Goal: Information Seeking & Learning: Learn about a topic

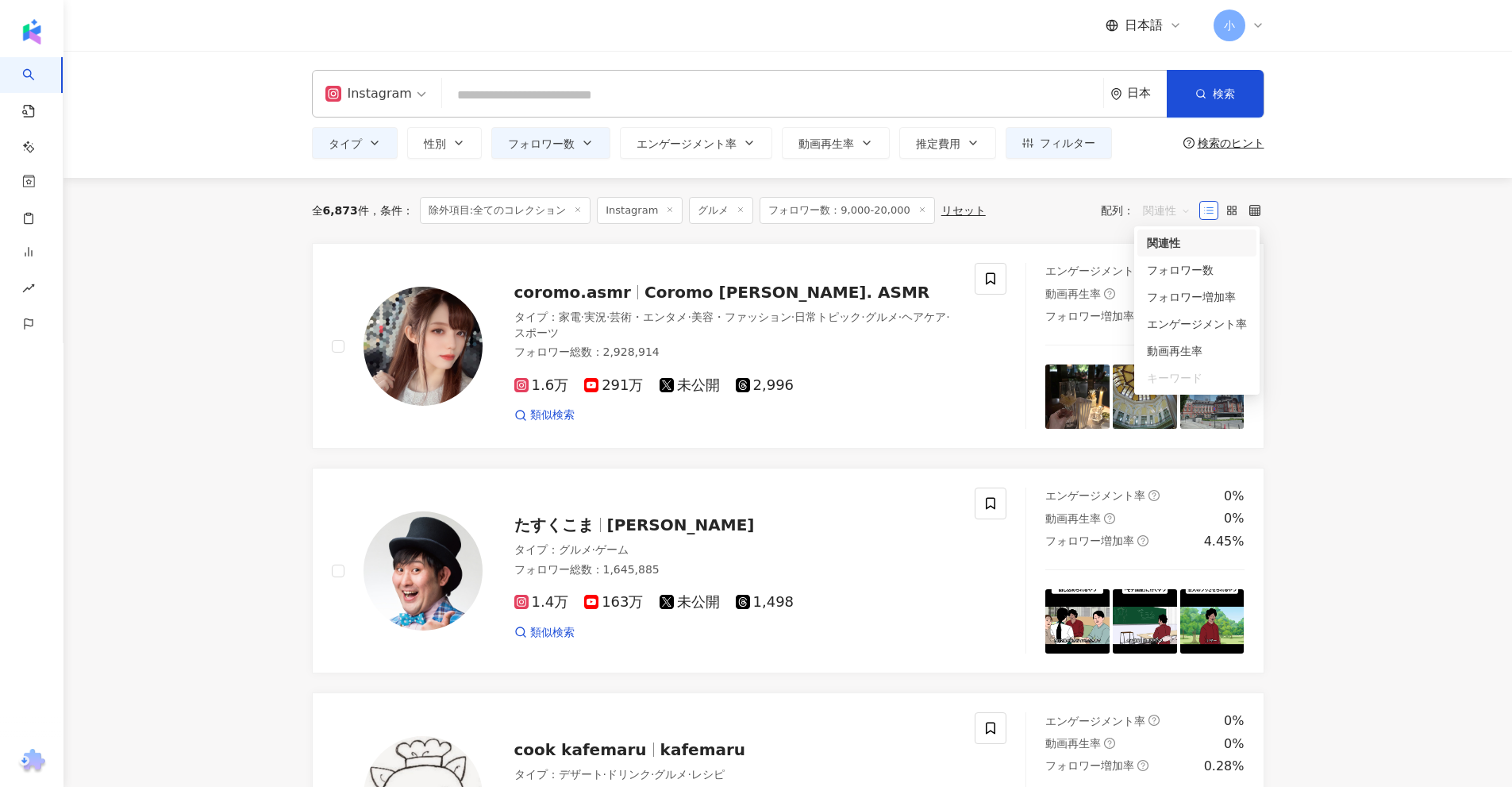
click at [1150, 212] on span "関連性" at bounding box center [1166, 210] width 47 height 25
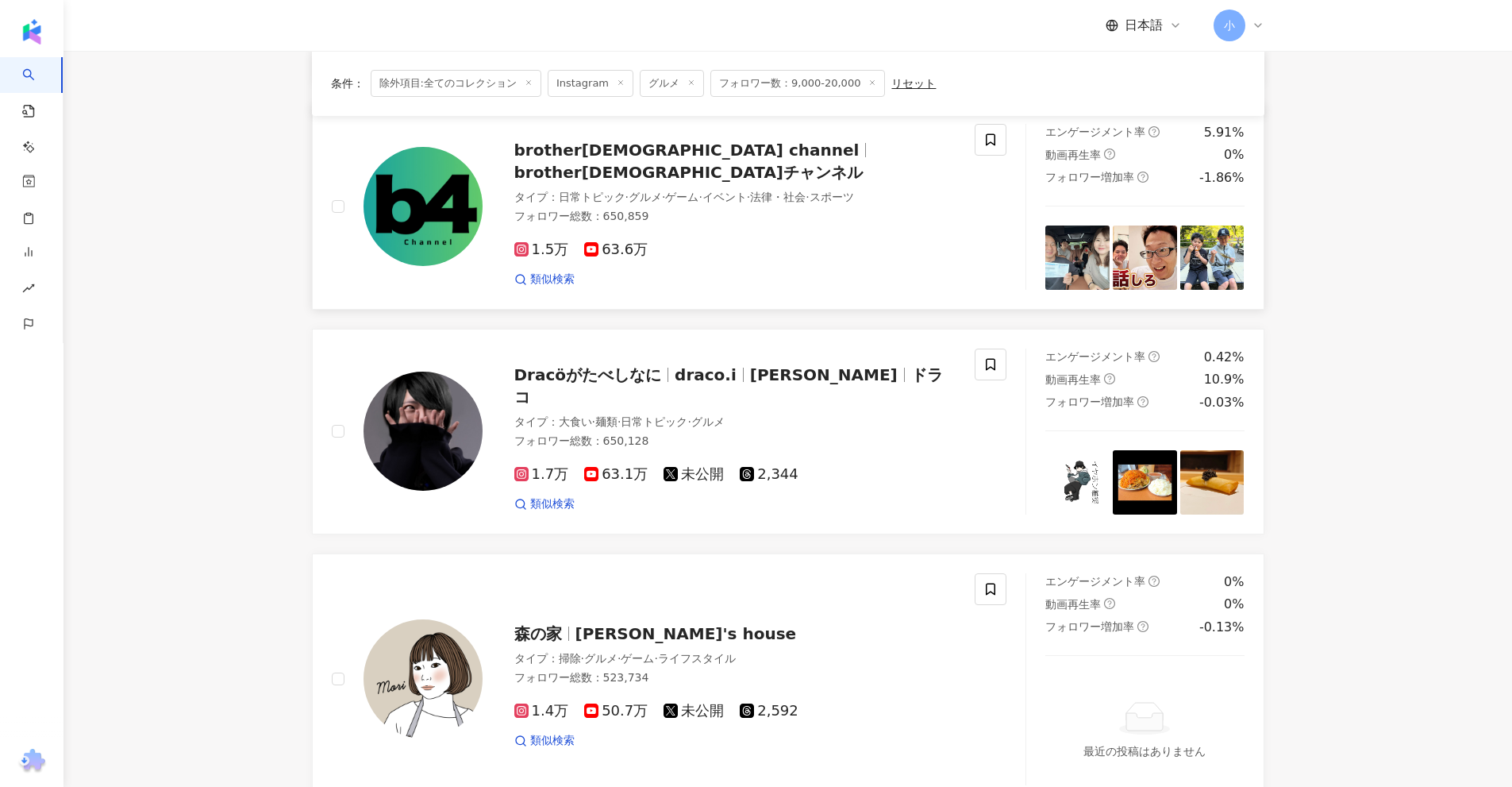
scroll to position [2541, 0]
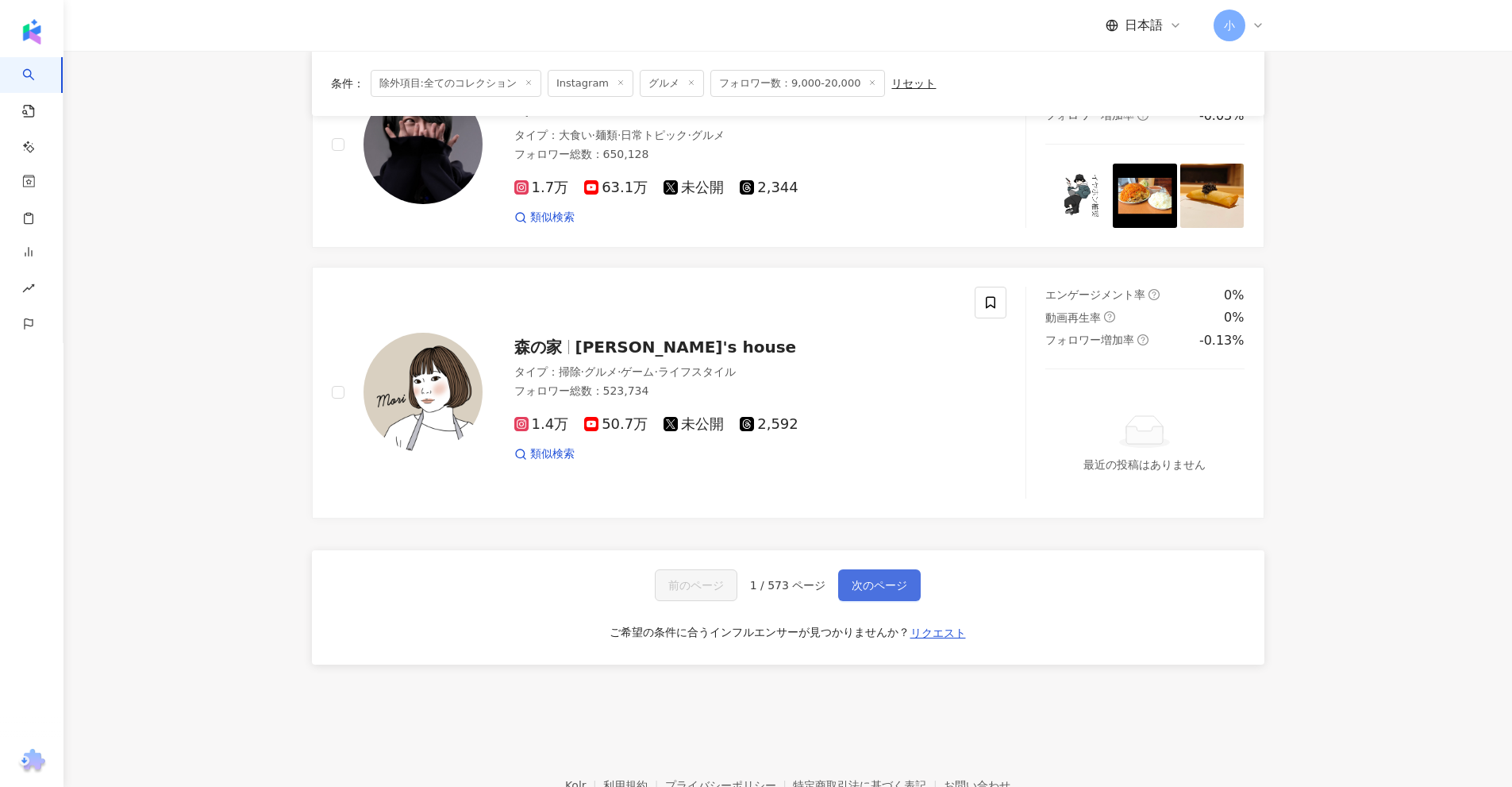
click at [895, 583] on span "次のページ" at bounding box center [879, 584] width 55 height 13
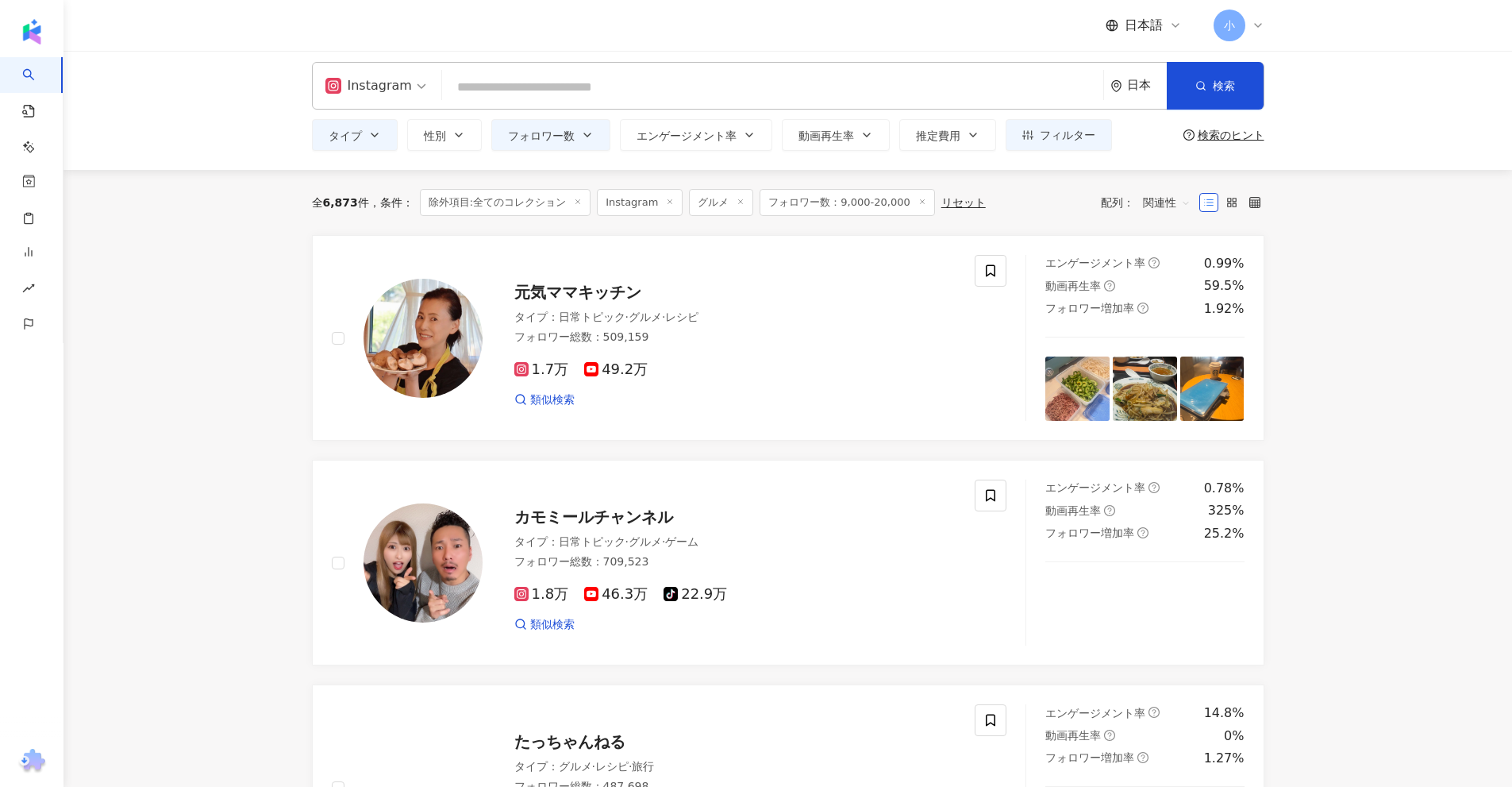
scroll to position [0, 0]
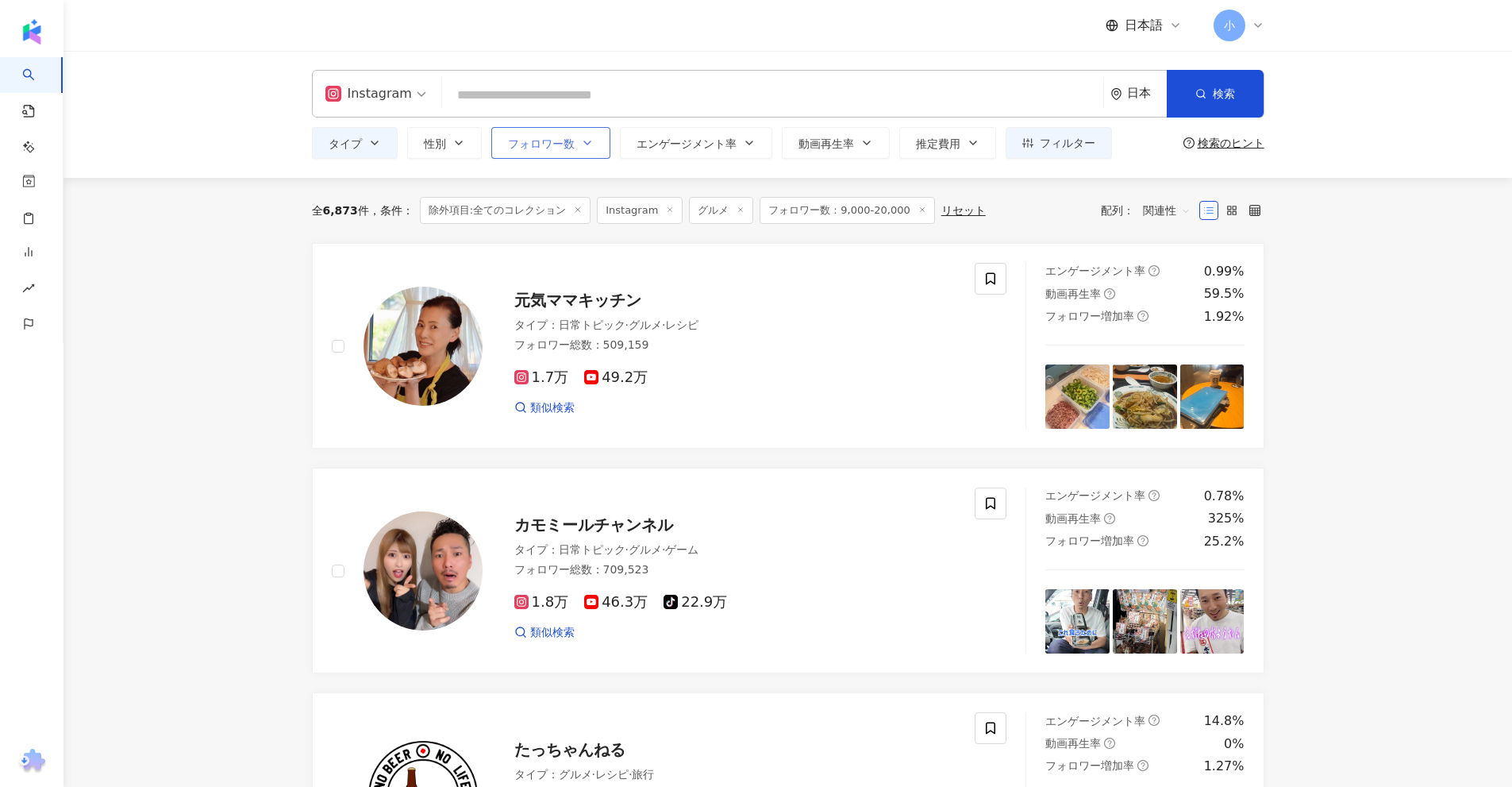
click at [540, 145] on span "フォロワー数" at bounding box center [540, 143] width 67 height 13
click at [341, 138] on span "タイプ" at bounding box center [345, 143] width 33 height 13
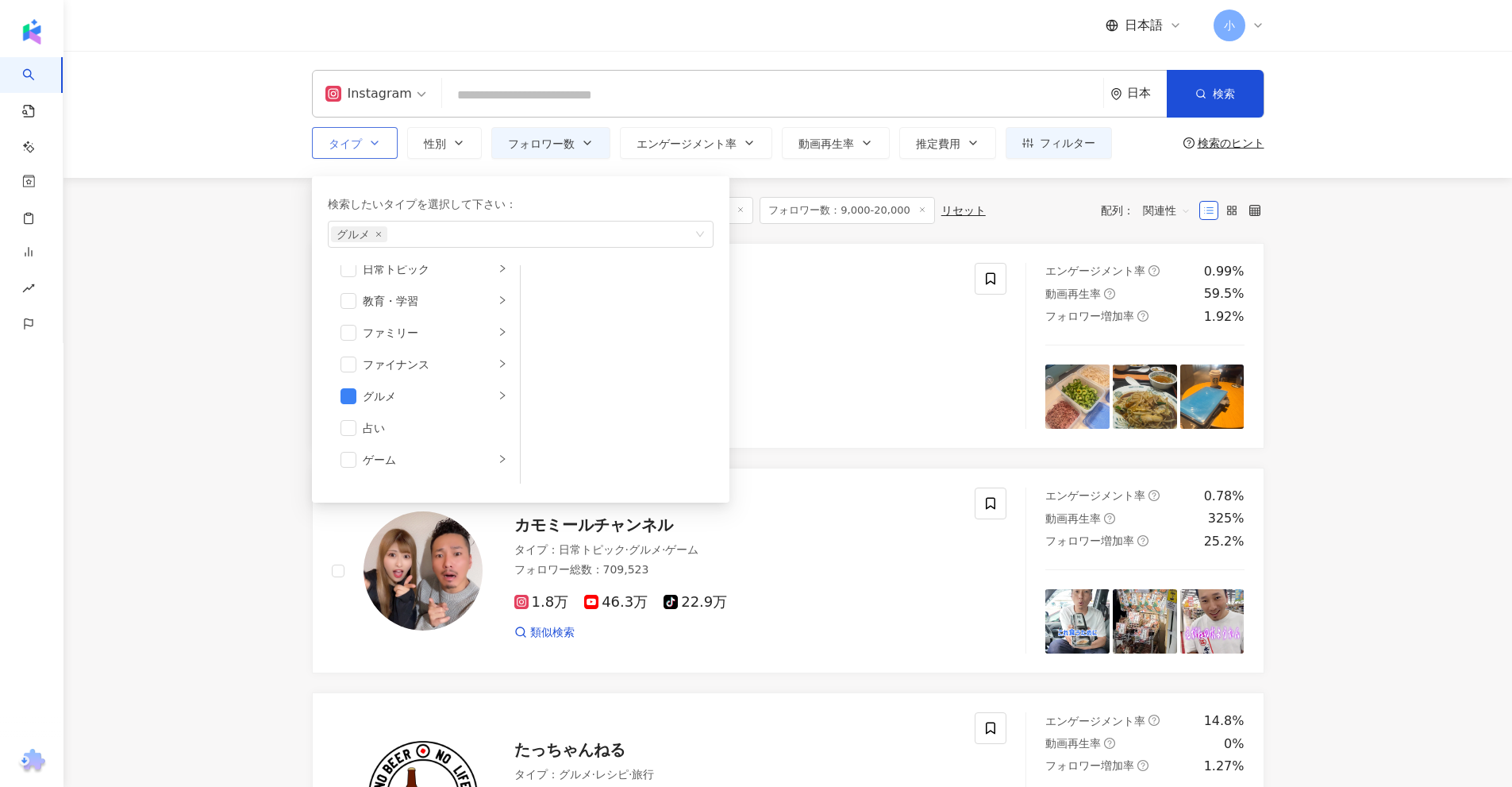
scroll to position [159, 0]
click at [412, 290] on div "ファミリー" at bounding box center [428, 284] width 132 height 17
click at [342, 346] on span "button" at bounding box center [349, 348] width 15 height 16
click at [377, 336] on div "ゲーム" at bounding box center [428, 332] width 132 height 17
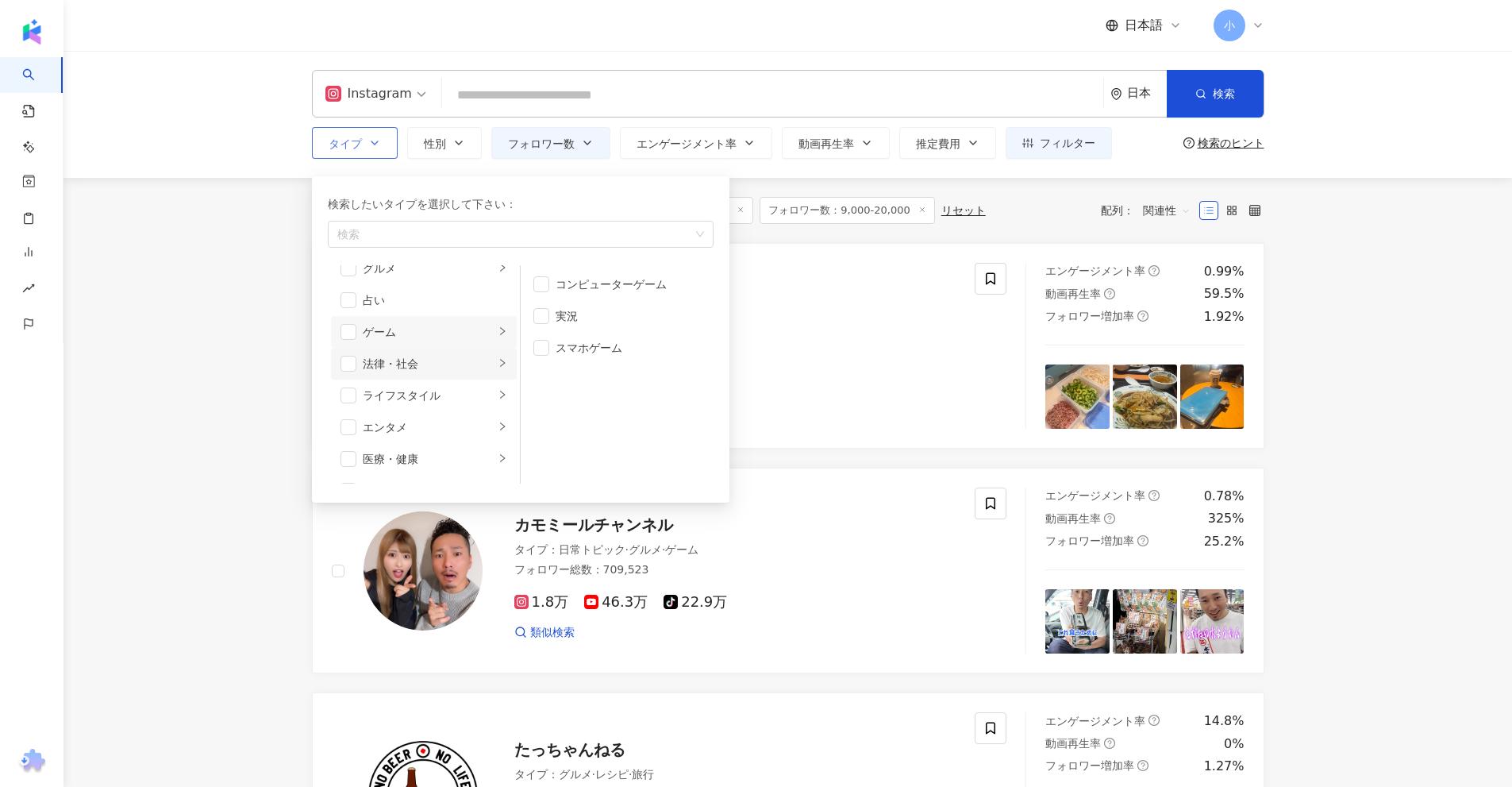
click at [386, 367] on div "法律・社会" at bounding box center [428, 363] width 132 height 17
click at [402, 399] on div "ライフスタイル" at bounding box center [428, 395] width 132 height 17
click at [405, 341] on li "ペット" at bounding box center [424, 331] width 186 height 32
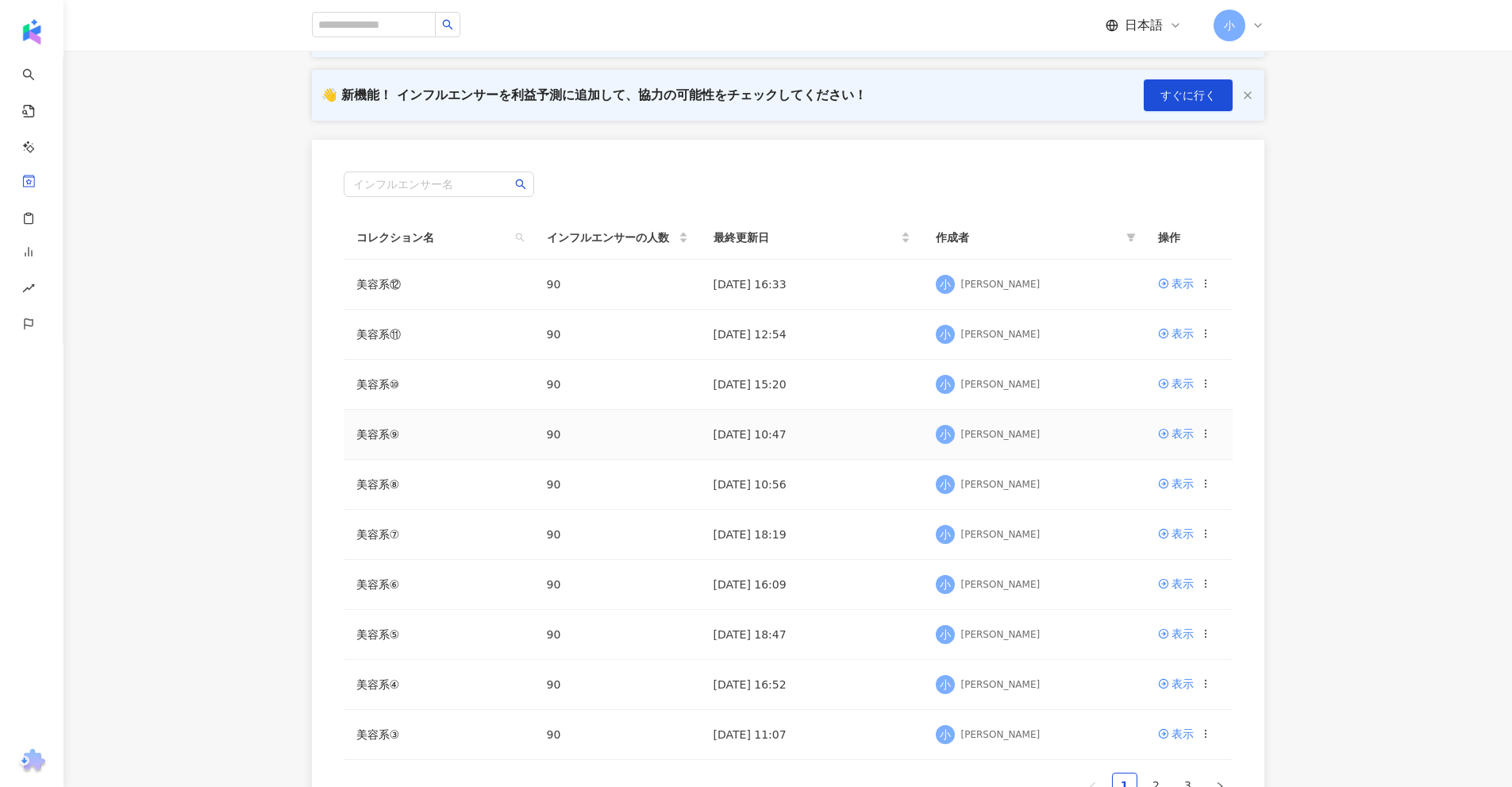
scroll to position [154, 0]
